Goal: Transaction & Acquisition: Subscribe to service/newsletter

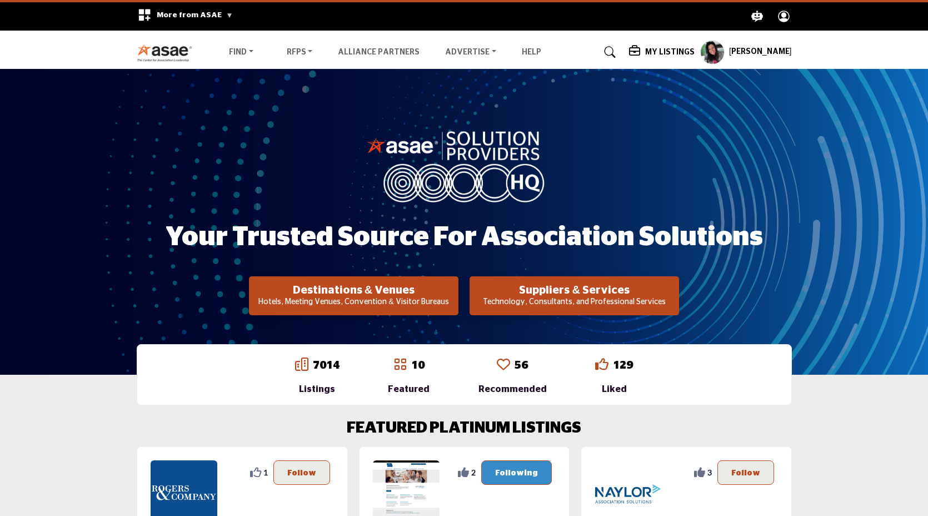
click at [756, 47] on h5 "[PERSON_NAME]" at bounding box center [760, 52] width 63 height 11
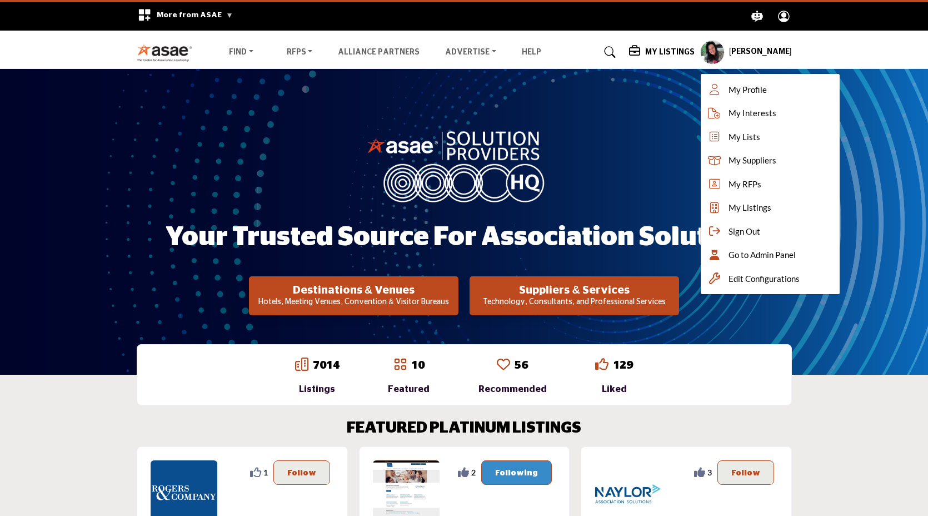
click at [559, 52] on div "Find Destinations & Venues Suppliers & Services RFPs RFP FAQs Help" at bounding box center [392, 52] width 343 height 16
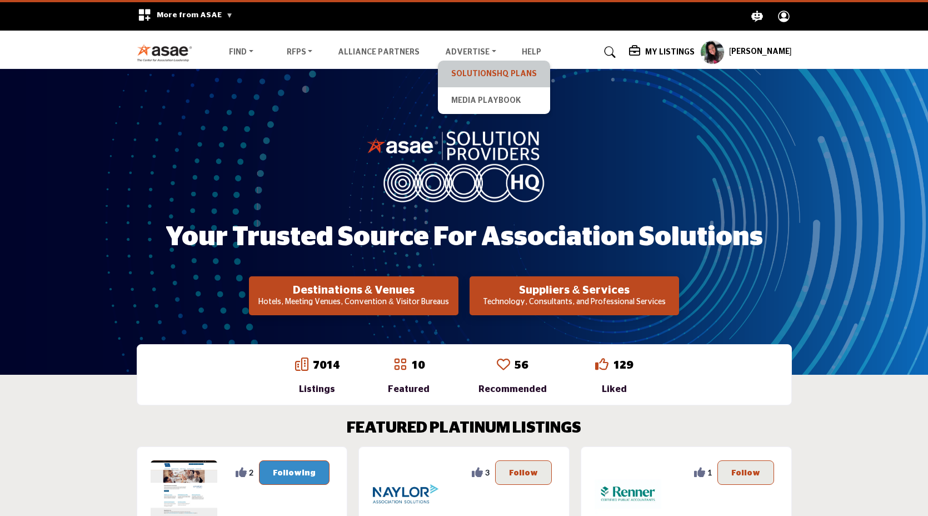
click at [486, 66] on link "SolutionsHQ Plans" at bounding box center [493, 74] width 101 height 16
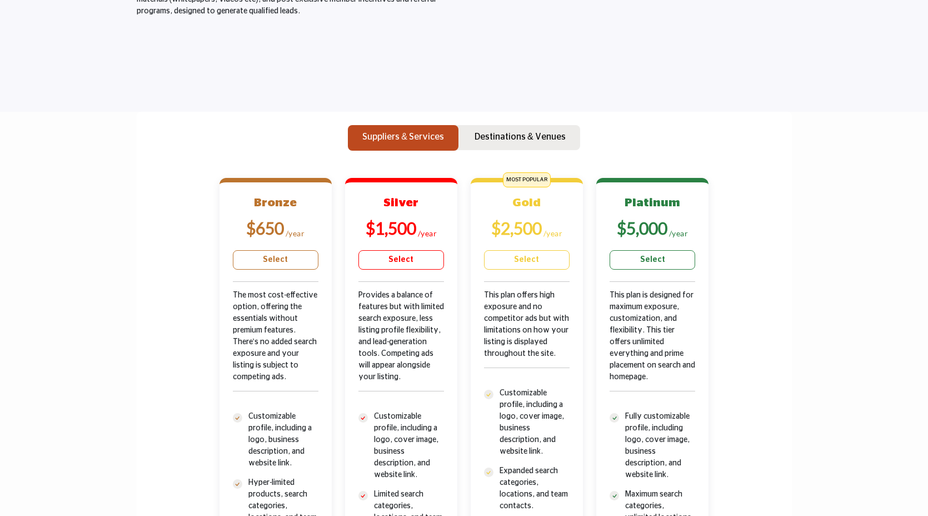
scroll to position [272, 0]
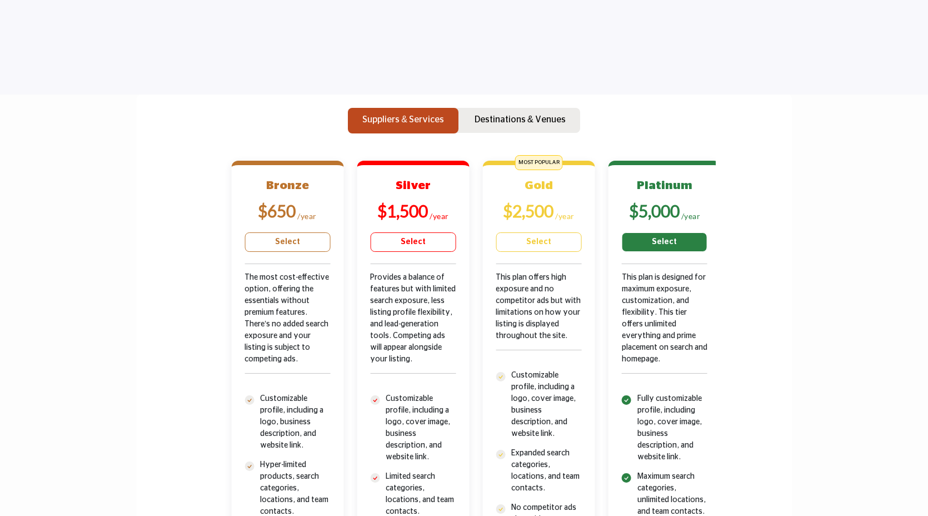
drag, startPoint x: 610, startPoint y: 275, endPoint x: 670, endPoint y: 311, distance: 70.0
click at [670, 311] on div "Platinum $5,000 /year Select" at bounding box center [664, 473] width 112 height 624
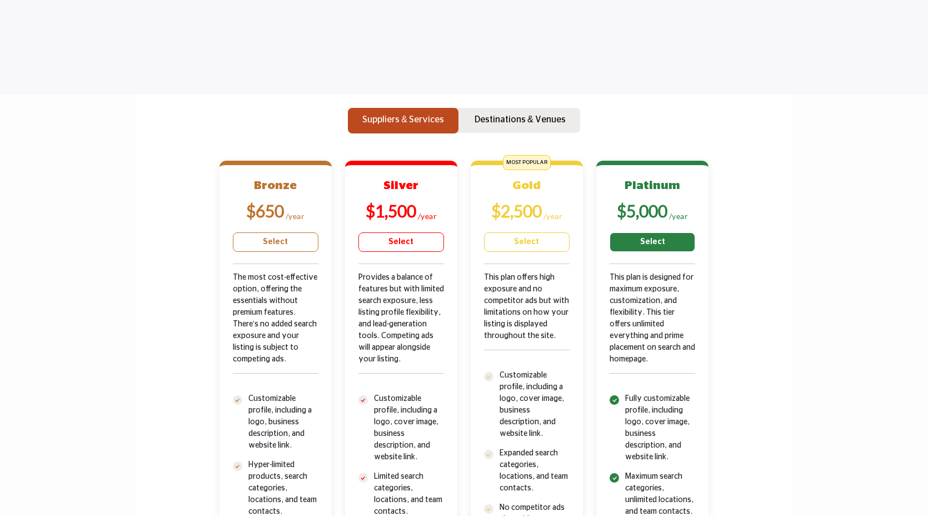
click at [663, 308] on div "This plan is designed for maximum exposure, customization, and flexibility. Thi…" at bounding box center [653, 332] width 86 height 121
click at [626, 297] on div "This plan is designed for maximum exposure, customization, and flexibility. Thi…" at bounding box center [653, 332] width 86 height 121
